Goal: Transaction & Acquisition: Download file/media

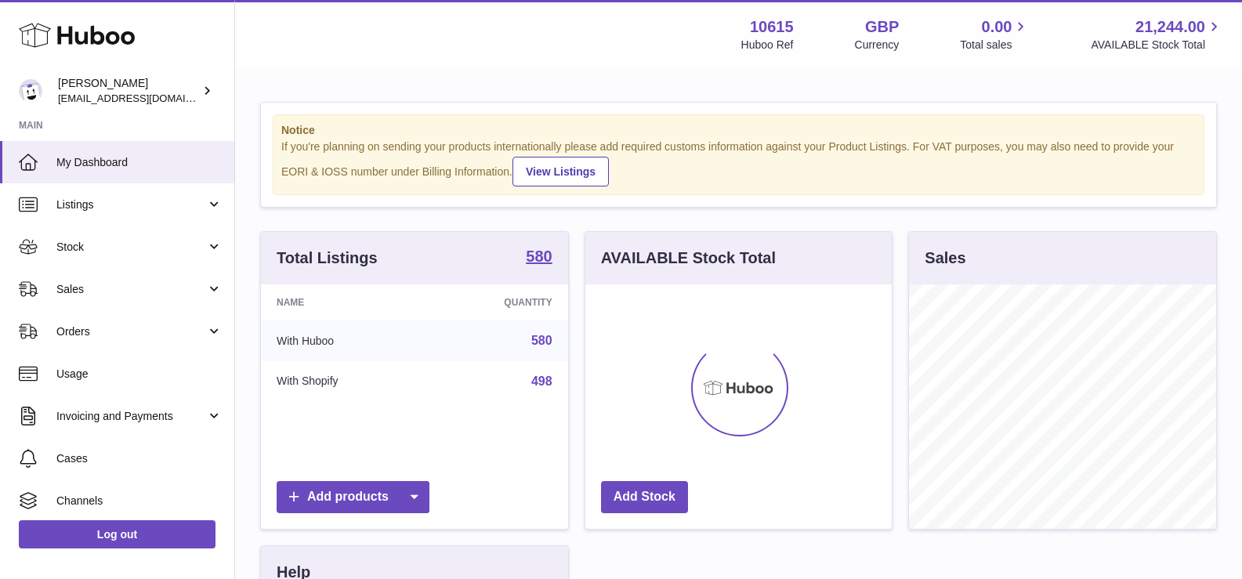
scroll to position [245, 307]
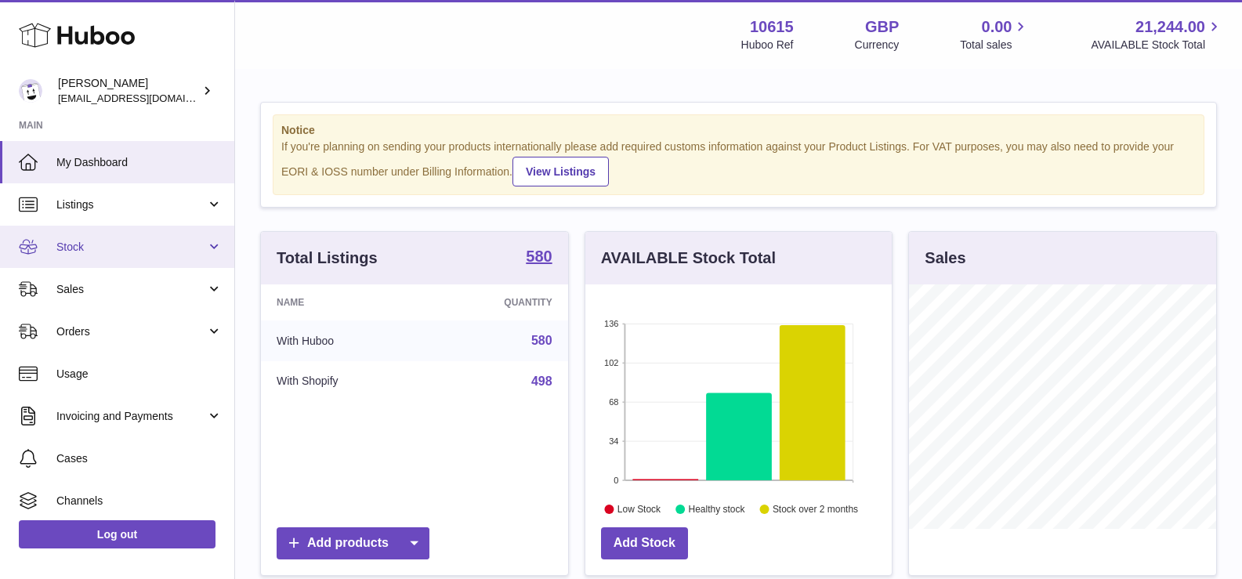
click at [143, 252] on span "Stock" at bounding box center [131, 247] width 150 height 15
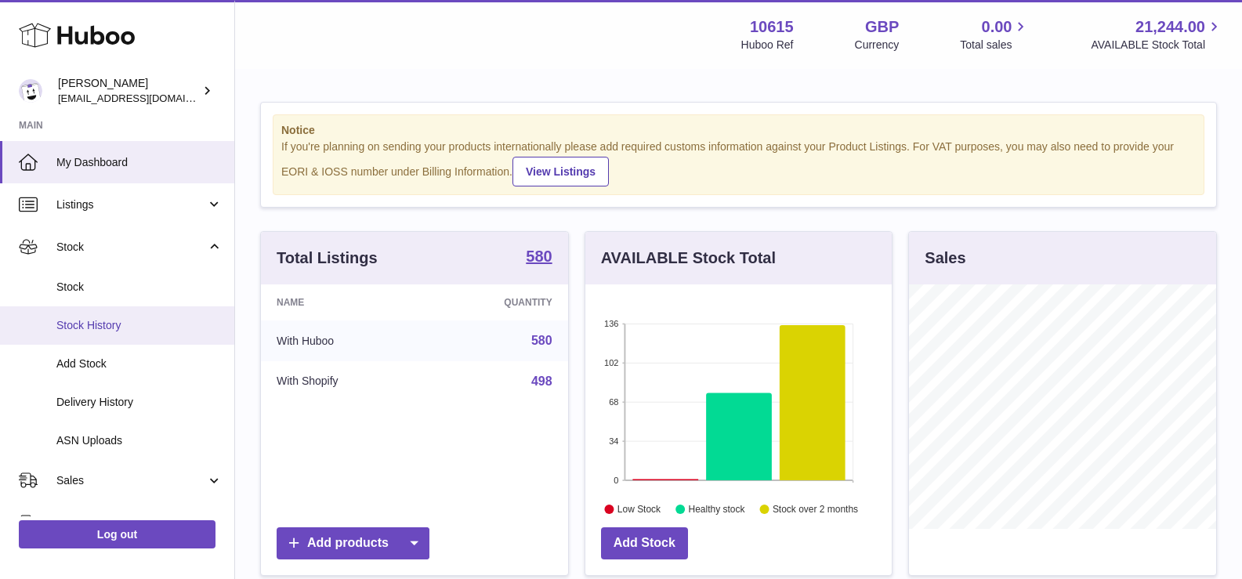
click at [136, 326] on span "Stock History" at bounding box center [139, 325] width 166 height 15
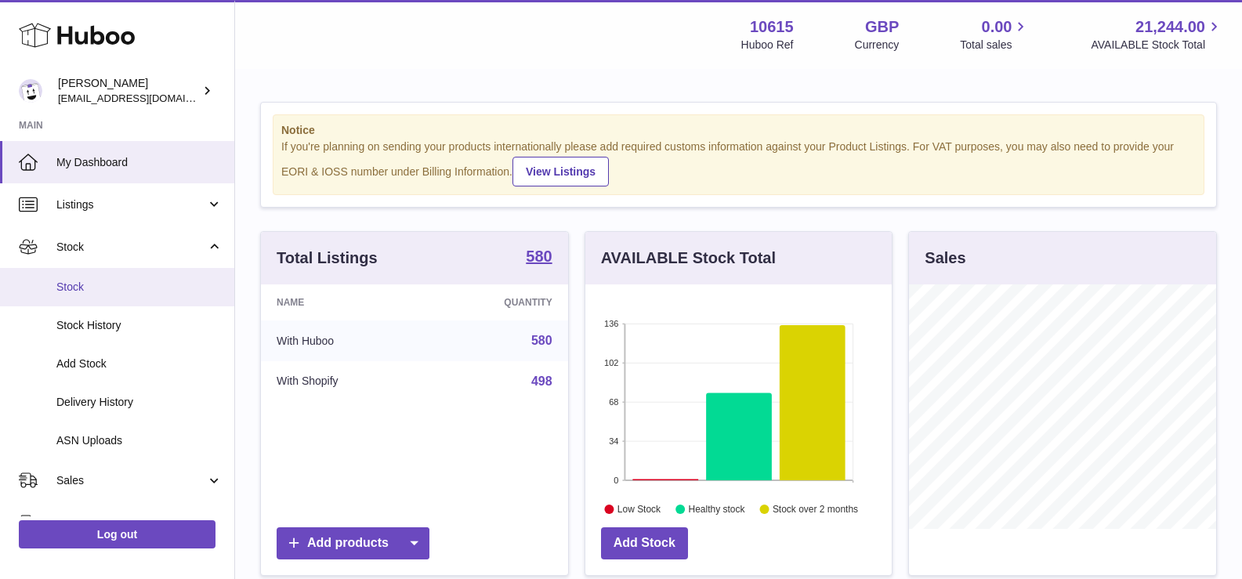
click at [123, 288] on span "Stock" at bounding box center [139, 287] width 166 height 15
click at [104, 292] on span "Stock" at bounding box center [139, 287] width 166 height 15
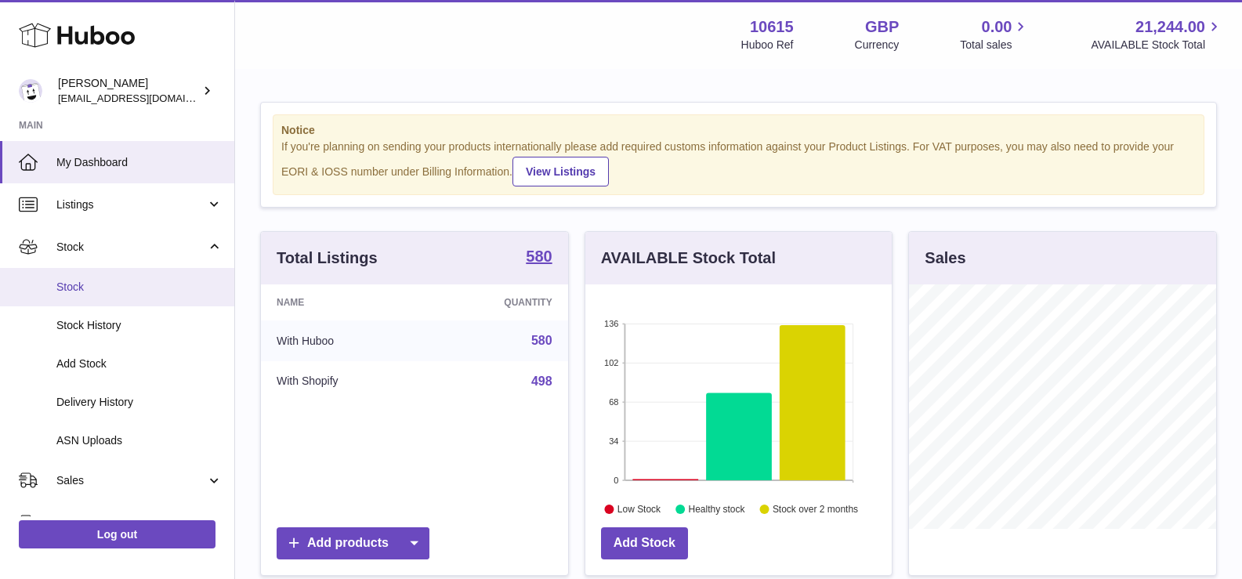
click at [104, 292] on span "Stock" at bounding box center [139, 287] width 166 height 15
click at [131, 291] on span "Stock" at bounding box center [139, 287] width 166 height 15
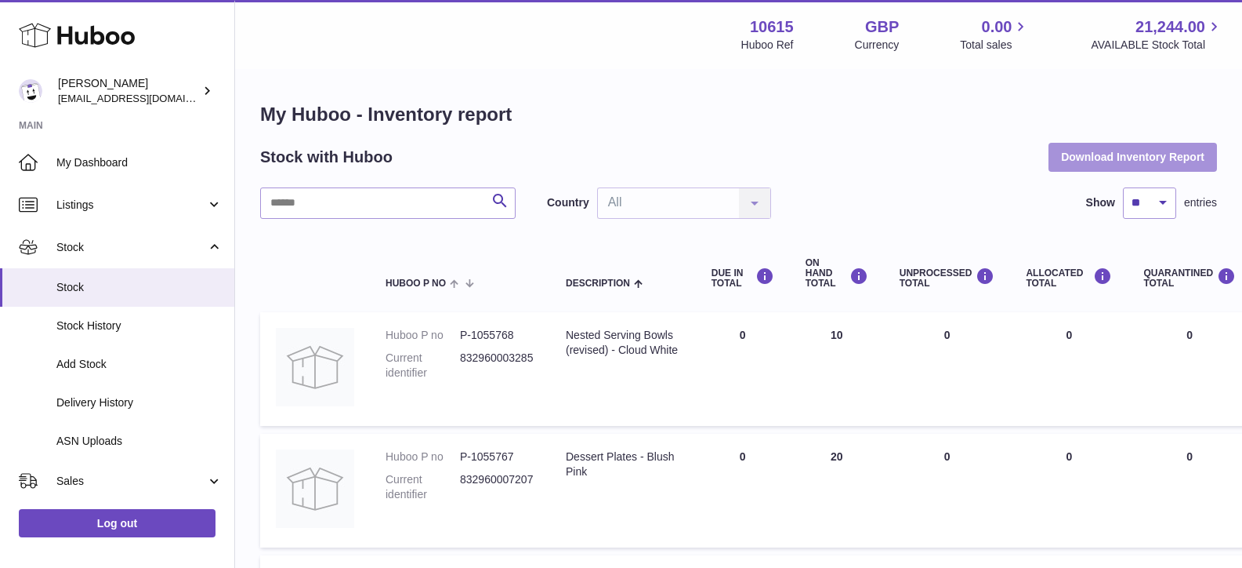
click at [1168, 158] on button "Download Inventory Report" at bounding box center [1133, 157] width 169 height 28
click at [0, 158] on div at bounding box center [0, 284] width 0 height 568
